Goal: Task Accomplishment & Management: Use online tool/utility

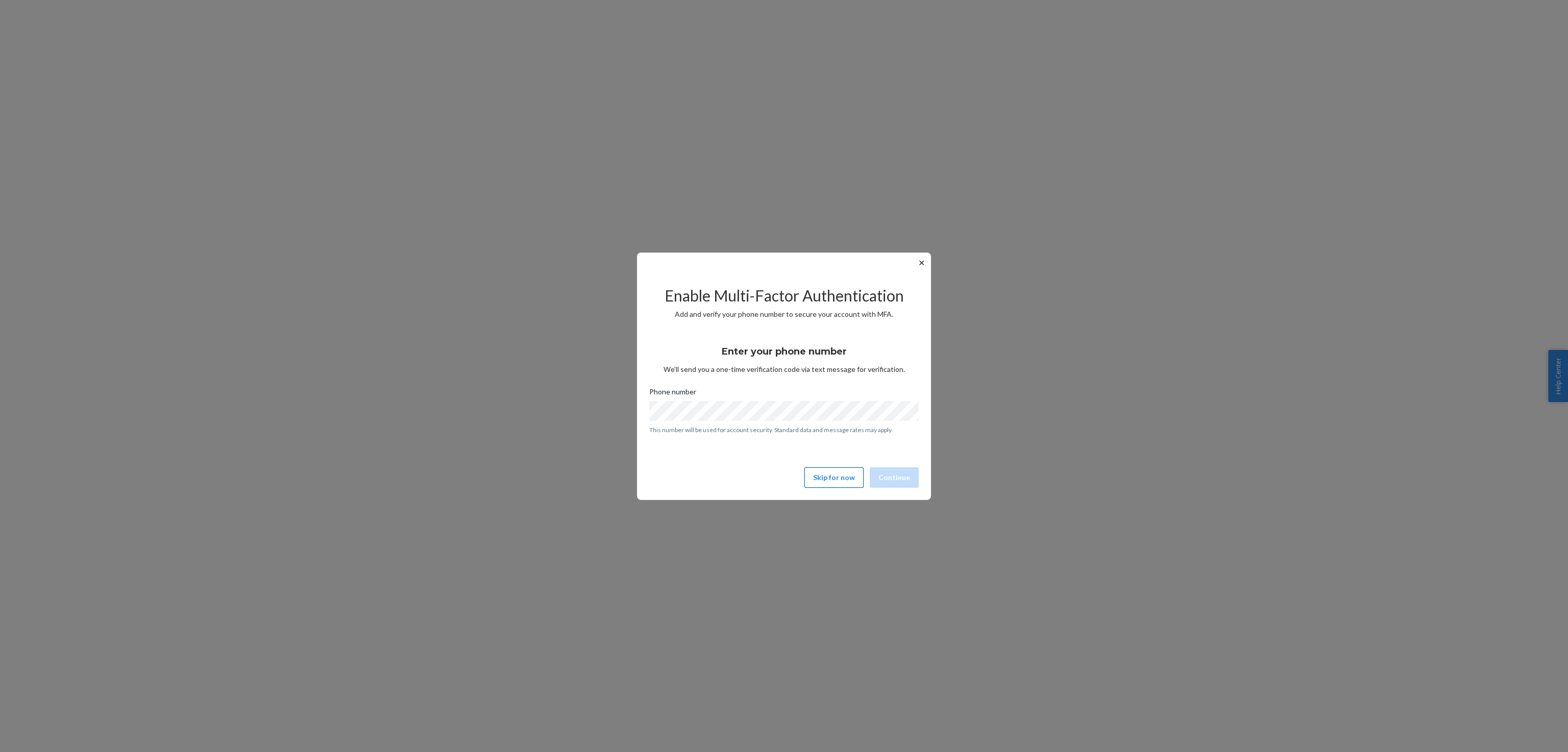
click at [837, 476] on button "Skip for now" at bounding box center [834, 477] width 59 height 20
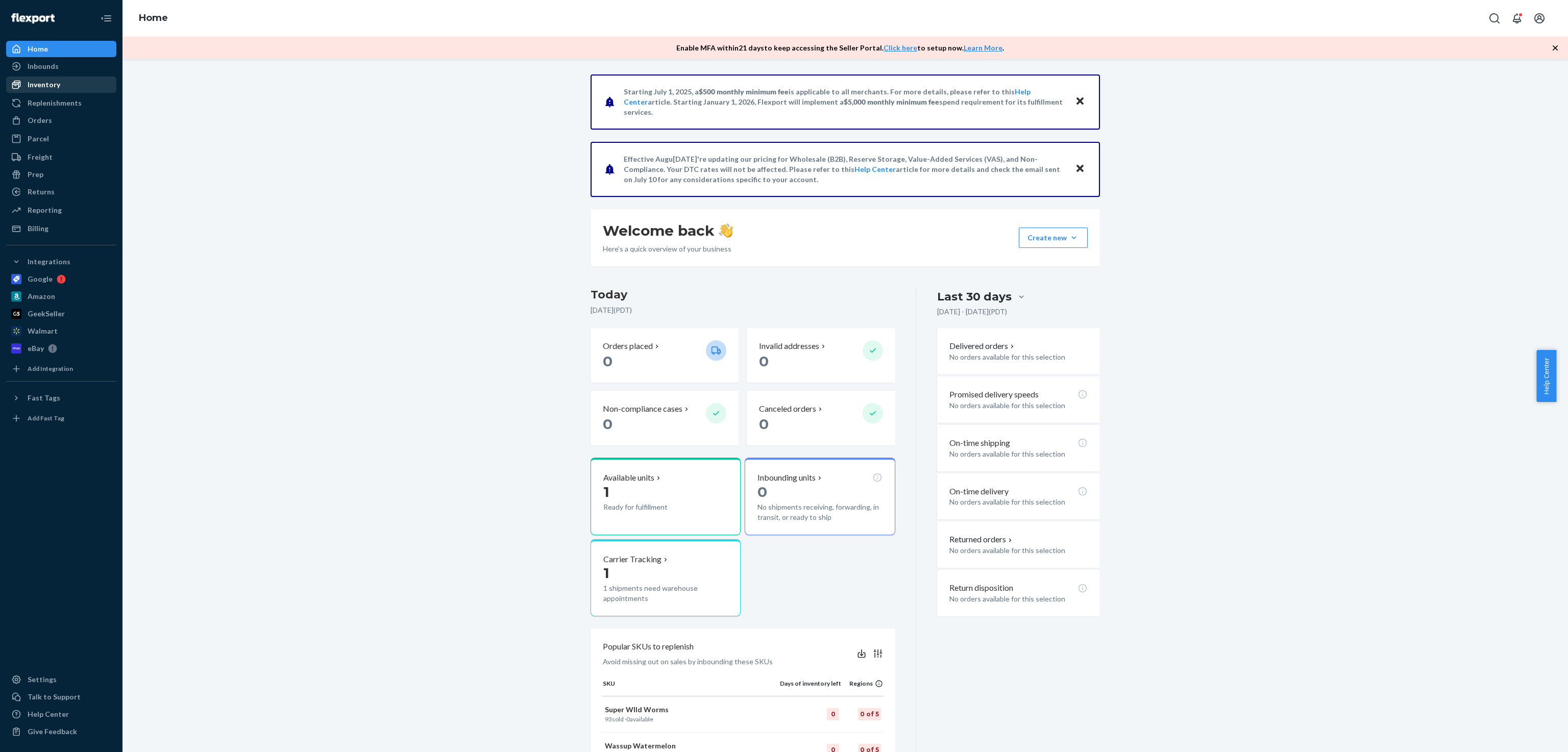
click at [63, 92] on link "Inventory" at bounding box center [60, 84] width 110 height 16
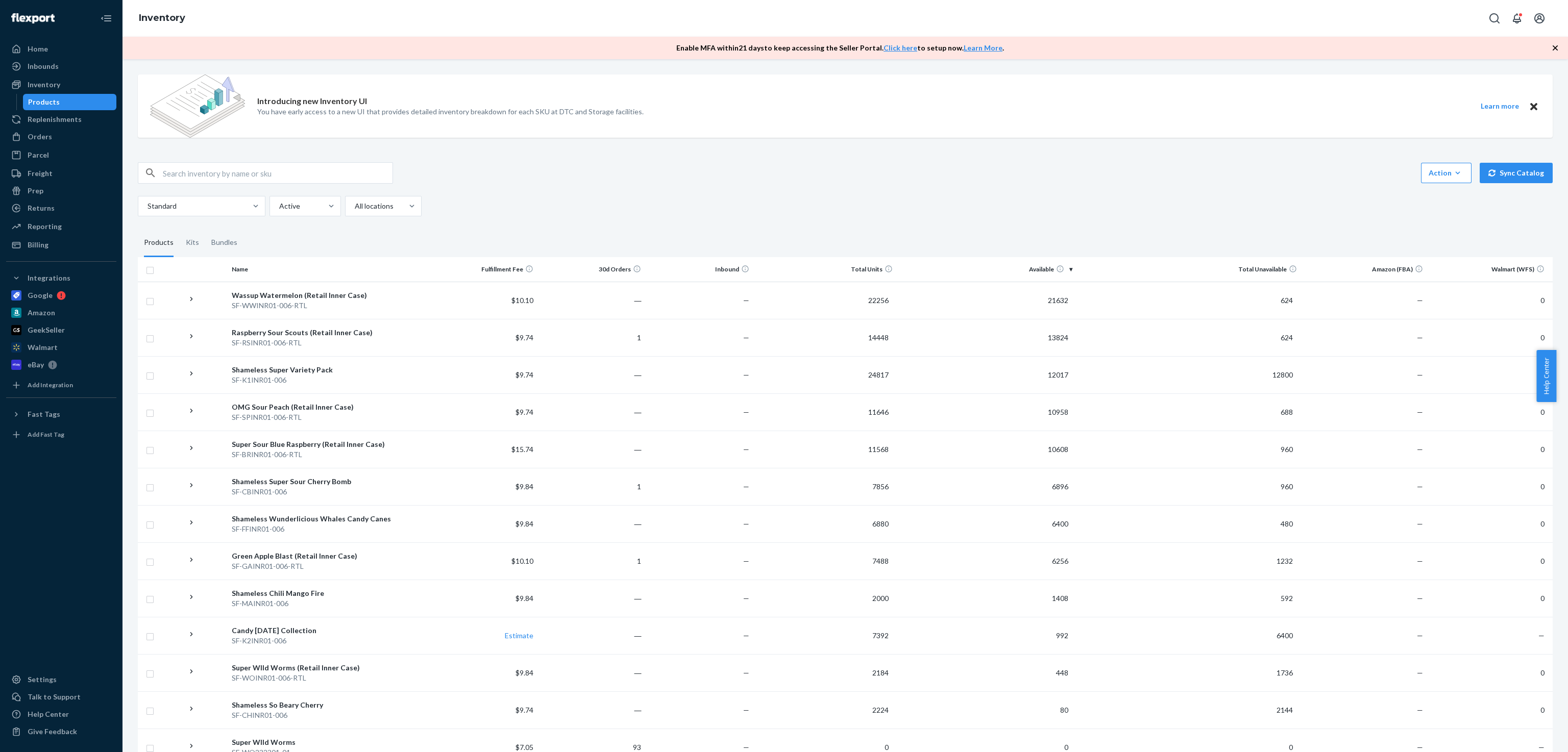
click at [825, 183] on div "Action Create product Create kit or bundle Bulk create products Bulk update pro…" at bounding box center [844, 173] width 1414 height 21
